Goal: Task Accomplishment & Management: Use online tool/utility

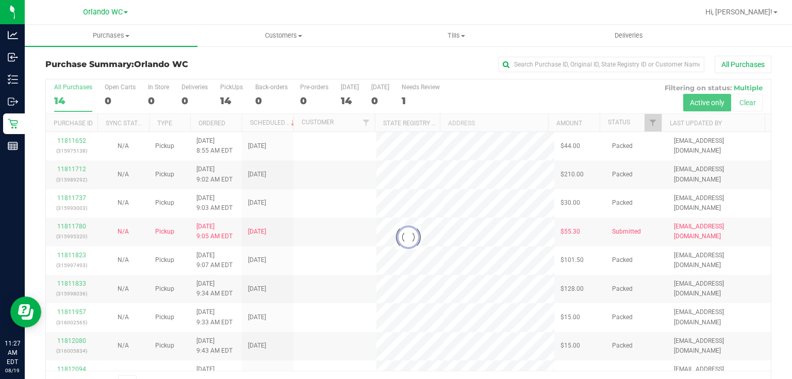
click at [513, 219] on div at bounding box center [408, 237] width 725 height 316
click at [507, 242] on div at bounding box center [408, 237] width 725 height 316
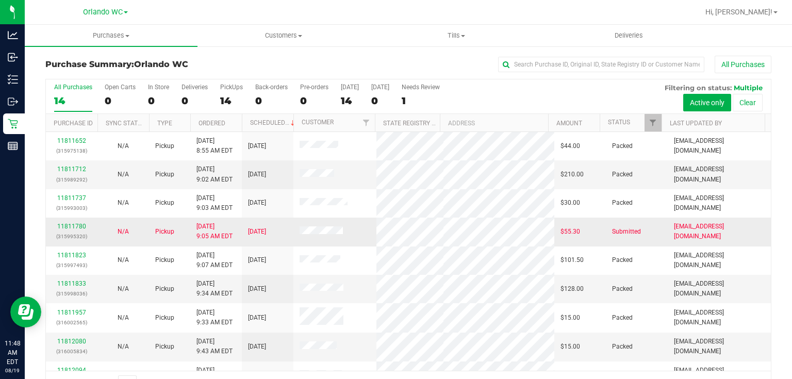
click at [198, 226] on span "8/19/2025 9:05 AM EDT" at bounding box center [215, 232] width 36 height 20
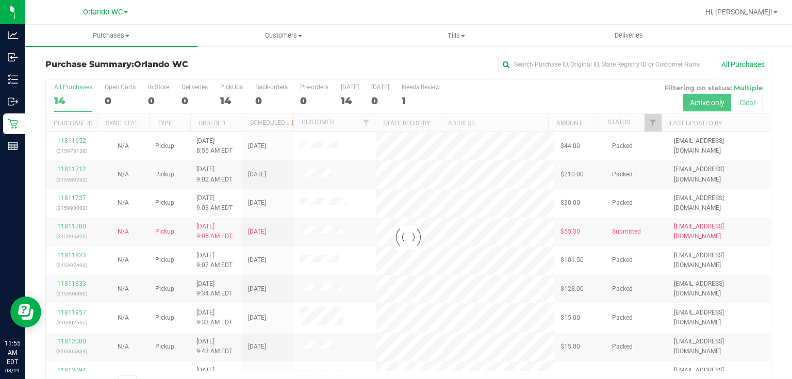
click at [488, 203] on div at bounding box center [408, 237] width 725 height 316
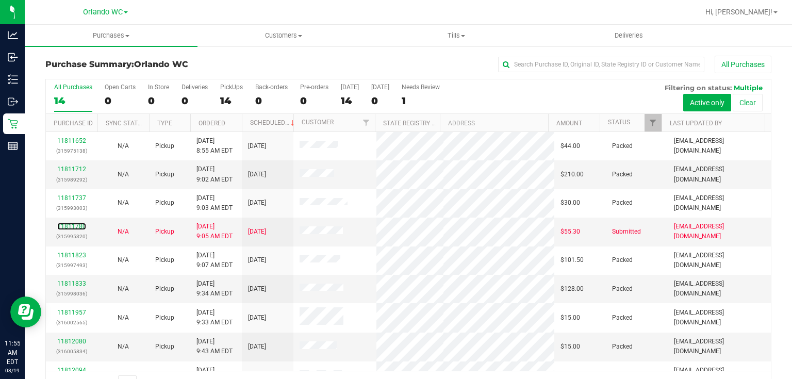
click at [72, 225] on link "11811780" at bounding box center [71, 226] width 29 height 7
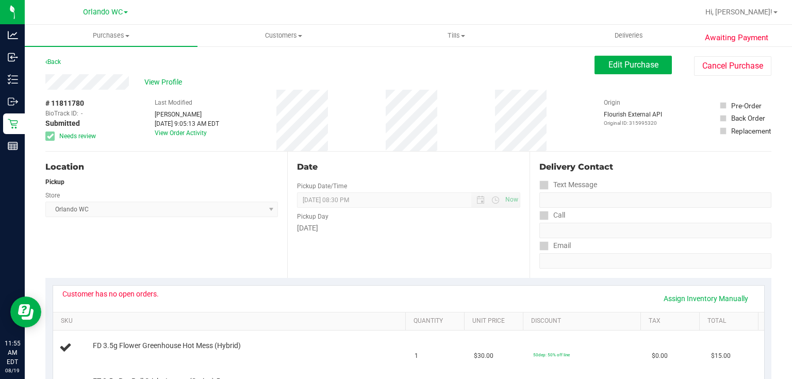
click at [388, 241] on div "Date Pickup Date/Time 08/19/2025 Now 08/19/2025 08:30 PM Now Pickup Day Tuesday" at bounding box center [408, 215] width 242 height 126
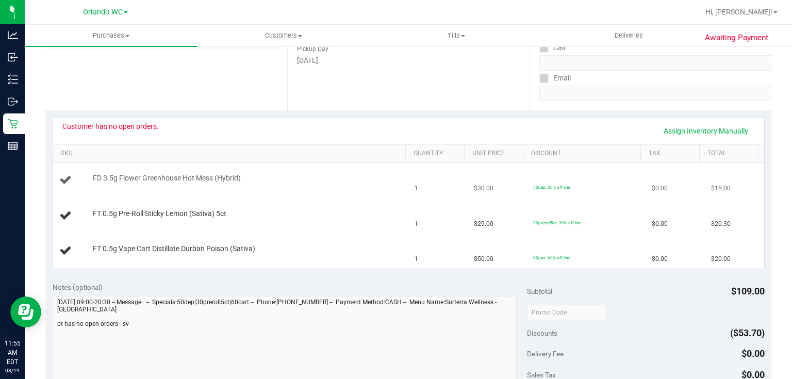
scroll to position [165, 0]
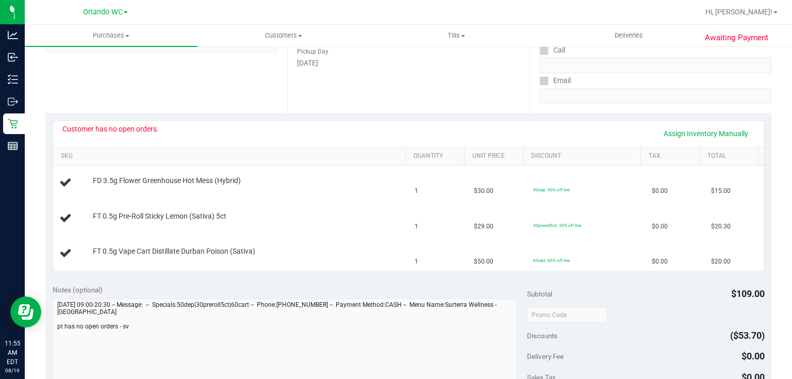
click at [278, 86] on div "Location Pickup Store Orlando WC Select Store Bonita Springs WC Boynton Beach W…" at bounding box center [166, 50] width 242 height 126
click at [215, 218] on span "FT 0.5g Pre-Roll Sticky Lemon (Sativa) 5ct" at bounding box center [160, 217] width 134 height 10
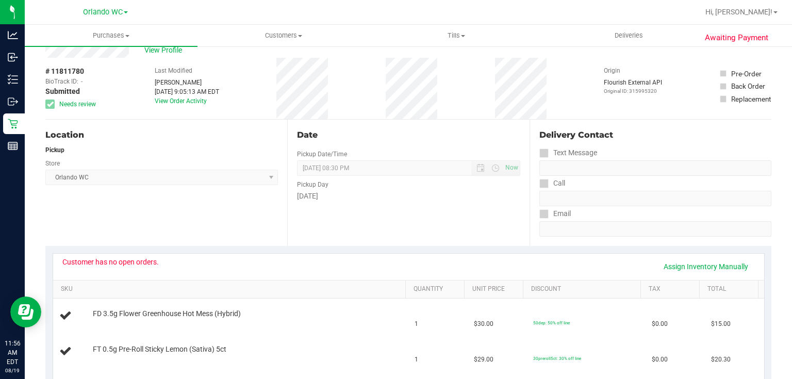
scroll to position [0, 0]
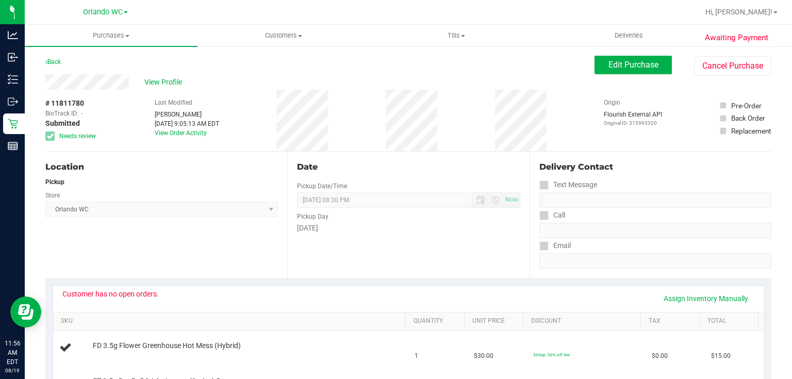
click at [358, 145] on div "# 11811780 BioTrack ID: - Submitted Needs review Last Modified Saythany Voravon…" at bounding box center [408, 120] width 726 height 61
click at [377, 135] on div "# 11811780 BioTrack ID: - Submitted Needs review Last Modified Saythany Voravon…" at bounding box center [408, 120] width 726 height 61
click at [372, 126] on div "# 11811780 BioTrack ID: - Submitted Needs review Last Modified Saythany Voravon…" at bounding box center [408, 120] width 726 height 61
click at [246, 162] on div "Location" at bounding box center [161, 167] width 233 height 12
click at [387, 210] on div "Pickup Day" at bounding box center [408, 215] width 223 height 15
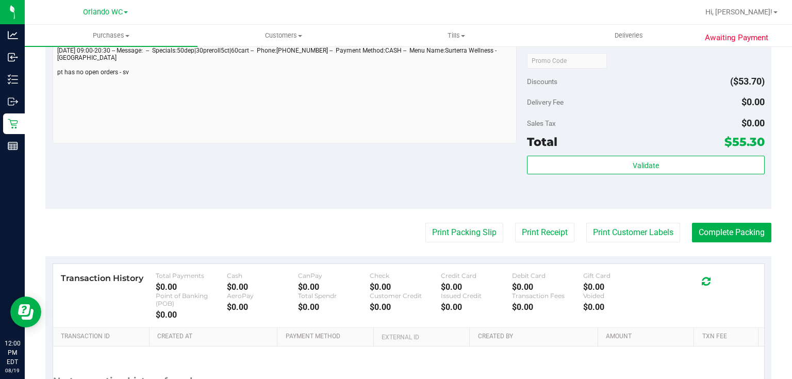
scroll to position [454, 0]
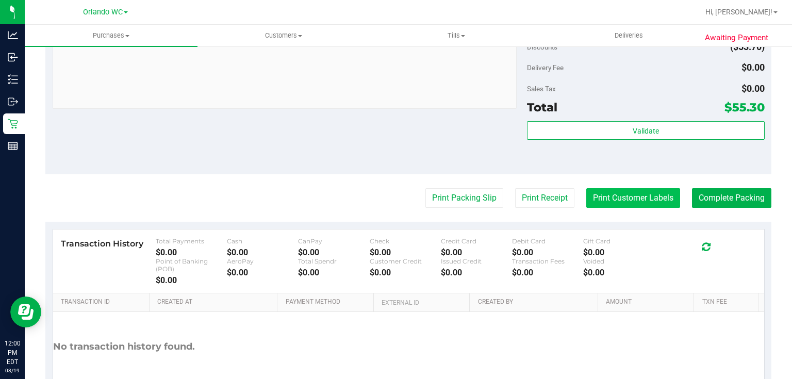
click at [654, 202] on button "Print Customer Labels" at bounding box center [634, 198] width 94 height 20
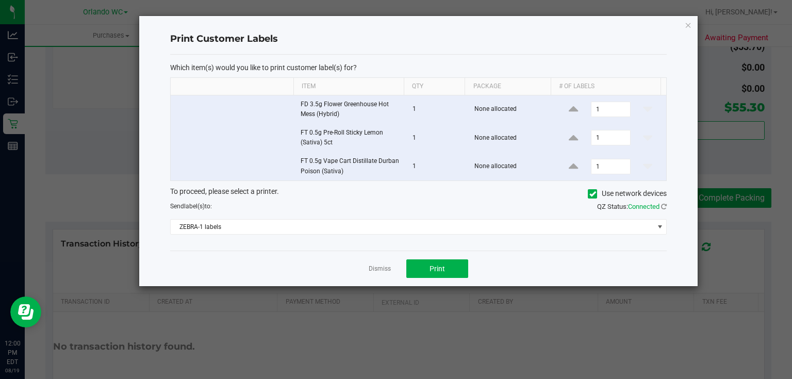
click at [451, 256] on div "Dismiss Print" at bounding box center [418, 269] width 497 height 36
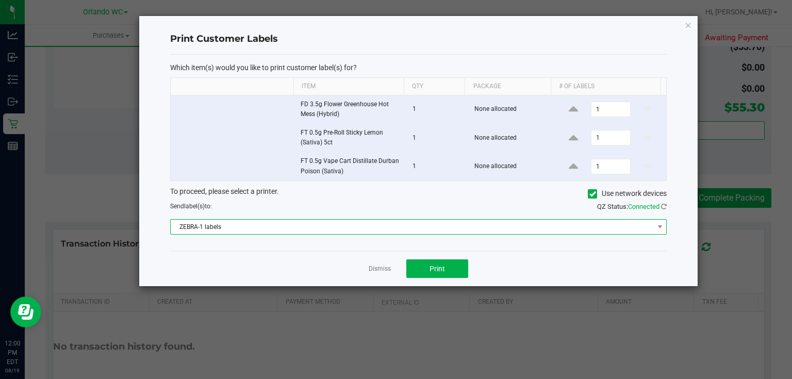
click at [370, 229] on span "ZEBRA-1 labels" at bounding box center [412, 227] width 483 height 14
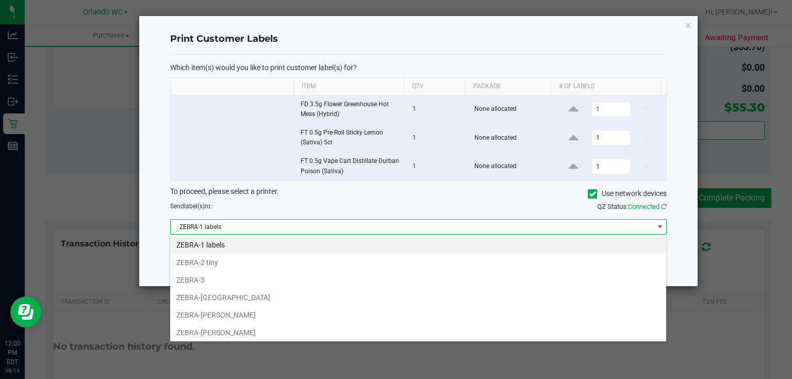
scroll to position [15, 497]
click at [202, 307] on li "ZEBRA-RODNEY-ATKINS" at bounding box center [418, 315] width 496 height 18
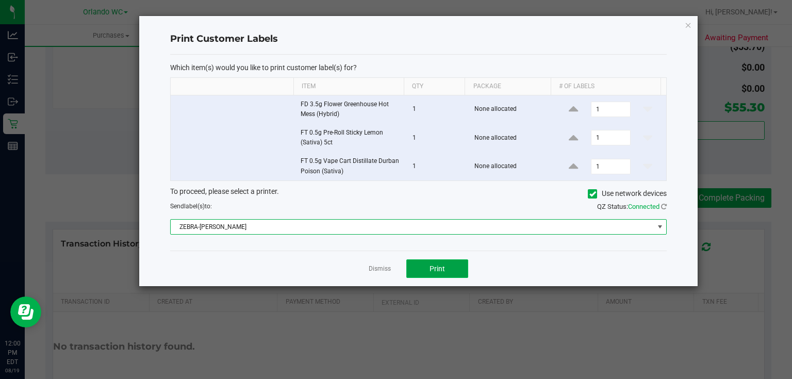
click at [427, 263] on button "Print" at bounding box center [438, 268] width 62 height 19
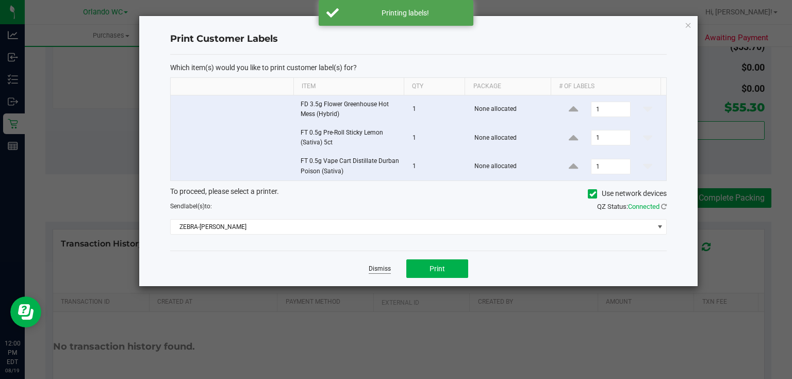
click at [384, 265] on link "Dismiss" at bounding box center [380, 269] width 22 height 9
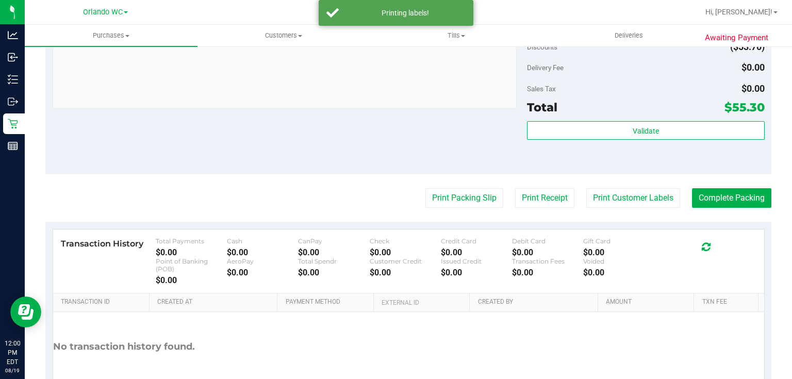
click at [440, 128] on div "Notes (optional) Subtotal $109.00 Discounts ($53.70) Delivery Fee $0.00 Sales T…" at bounding box center [408, 82] width 726 height 186
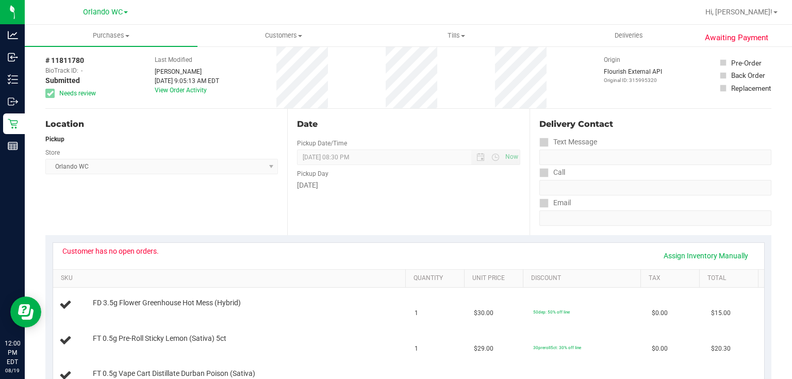
scroll to position [0, 0]
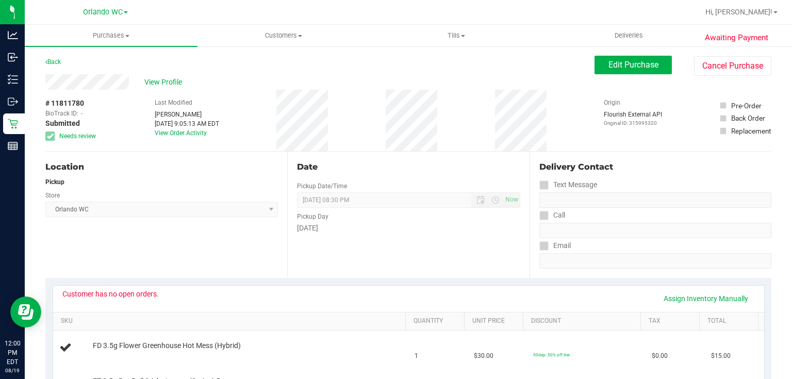
click at [351, 134] on div "# 11811780 BioTrack ID: - Submitted Needs review Last Modified Saythany Voravon…" at bounding box center [408, 120] width 726 height 61
